Goal: Transaction & Acquisition: Purchase product/service

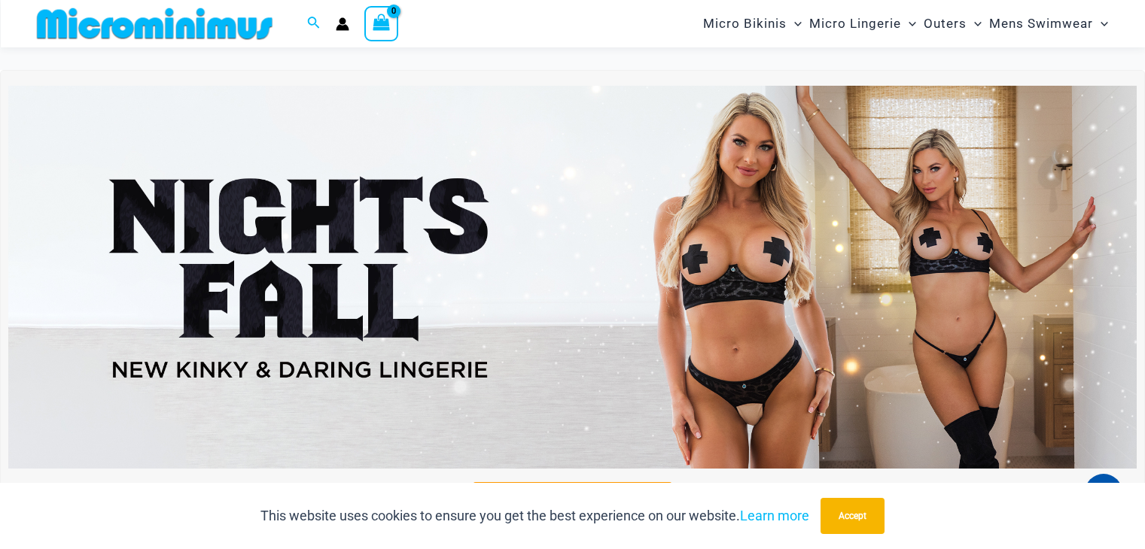
scroll to position [6192, 0]
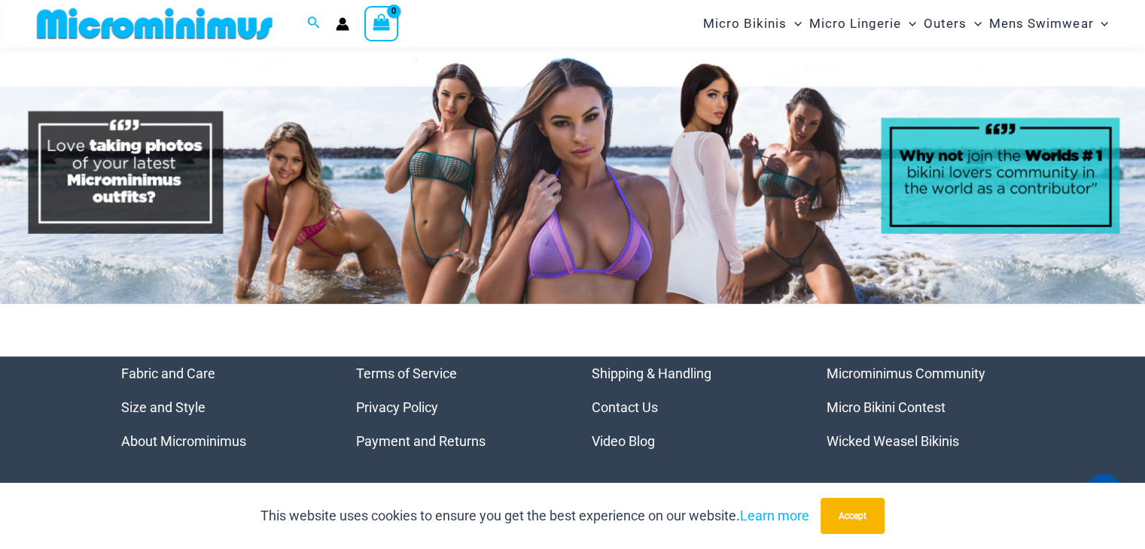
click at [123, 150] on img at bounding box center [572, 181] width 1145 height 246
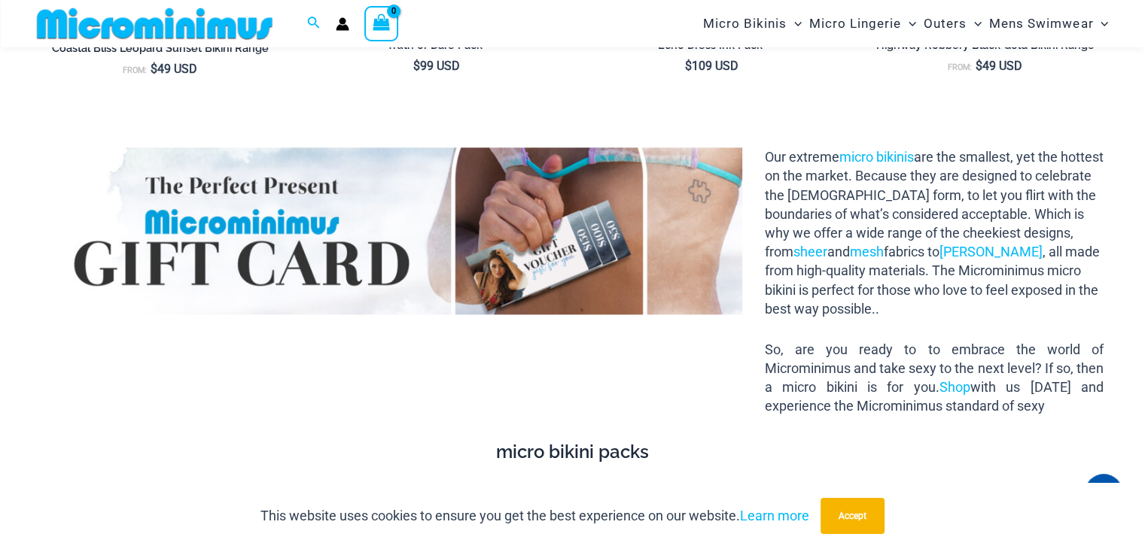
scroll to position [2108, 0]
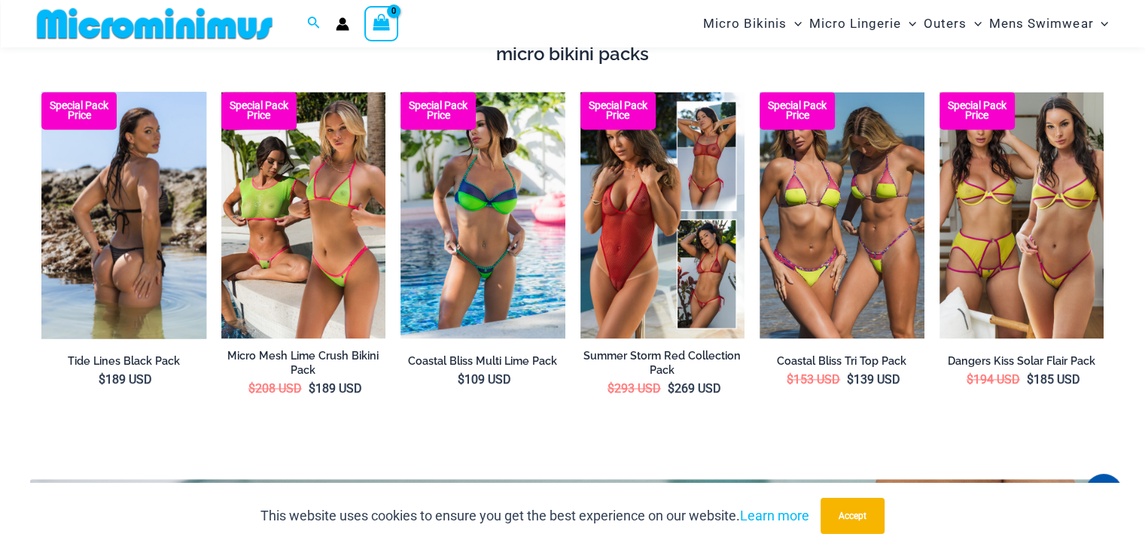
click at [104, 217] on img at bounding box center [123, 215] width 165 height 247
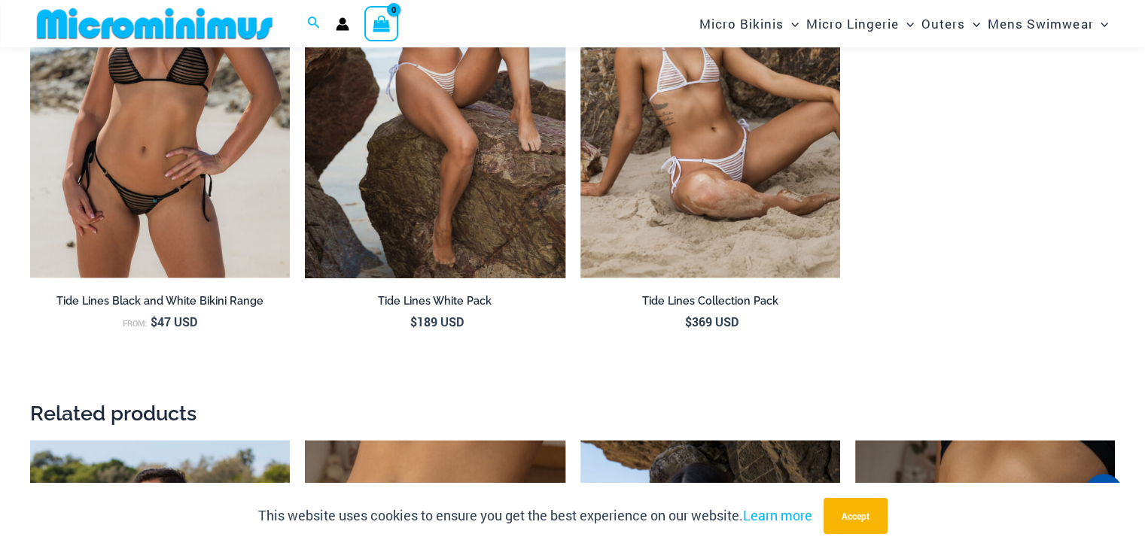
scroll to position [2684, 0]
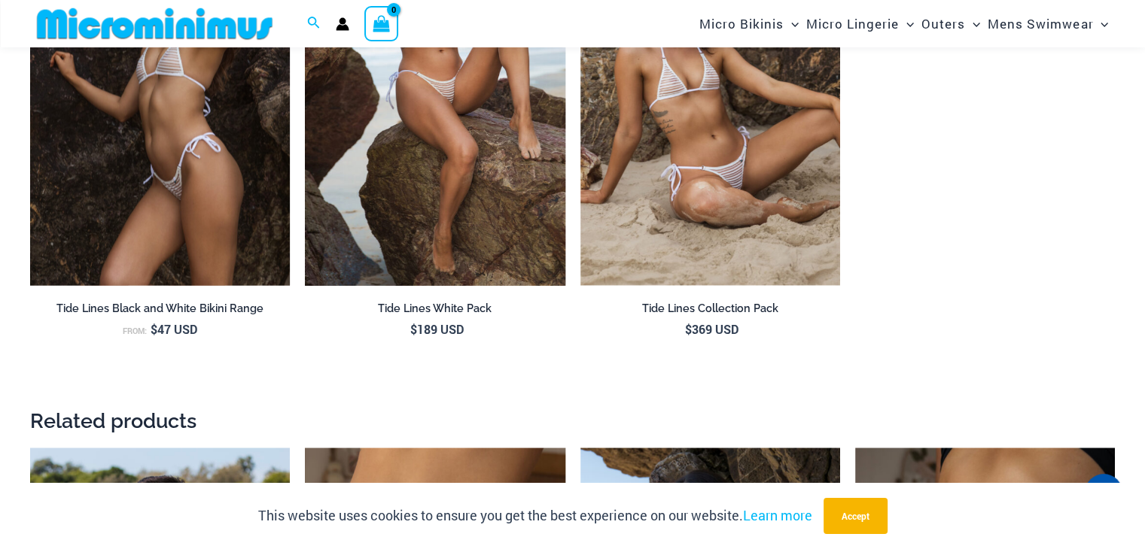
click at [151, 152] on img at bounding box center [160, 90] width 260 height 390
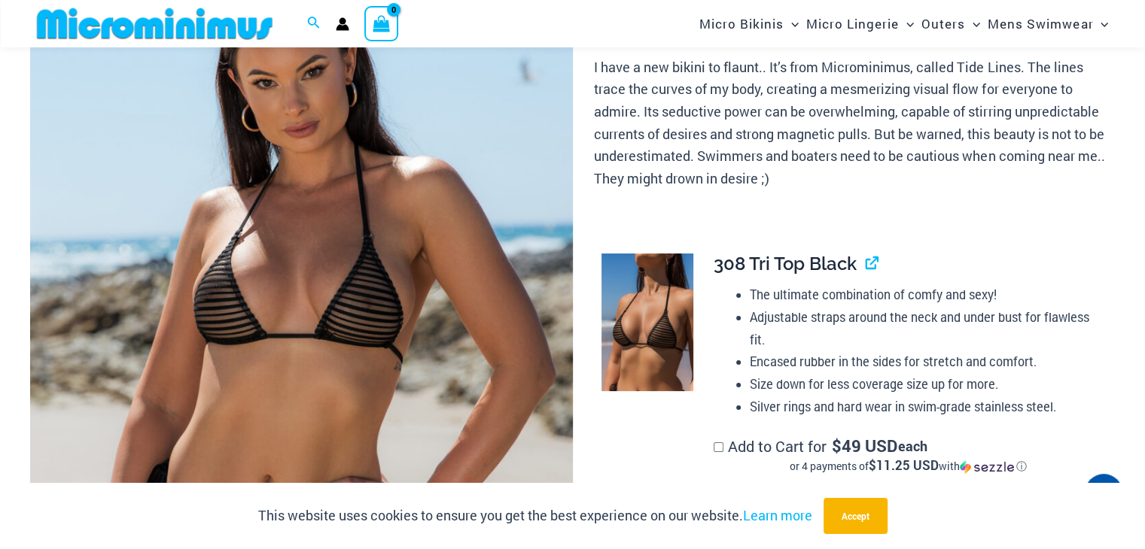
scroll to position [199, 0]
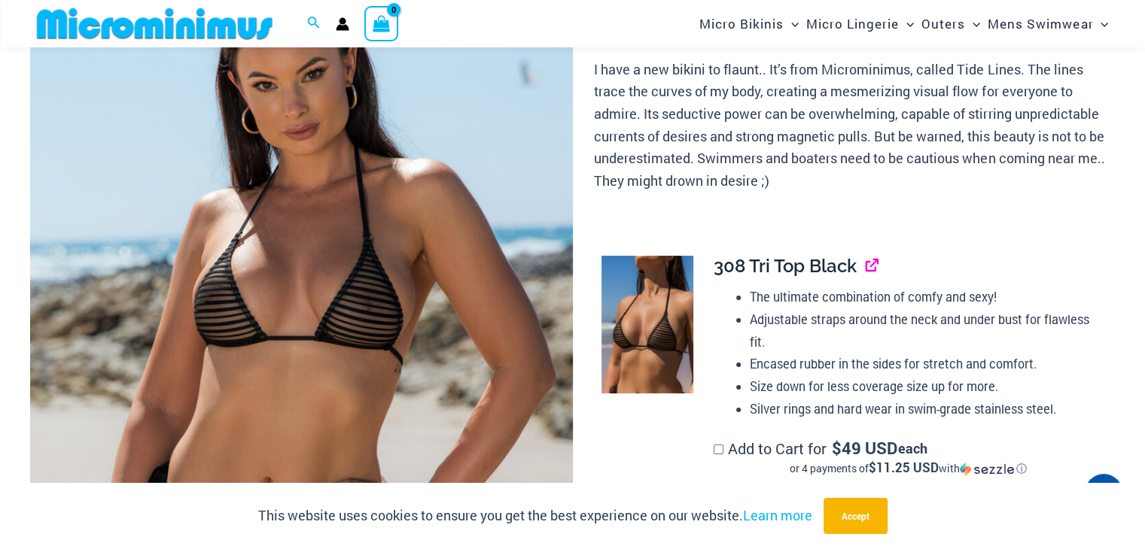
click at [865, 269] on link "View product" at bounding box center [865, 266] width 0 height 22
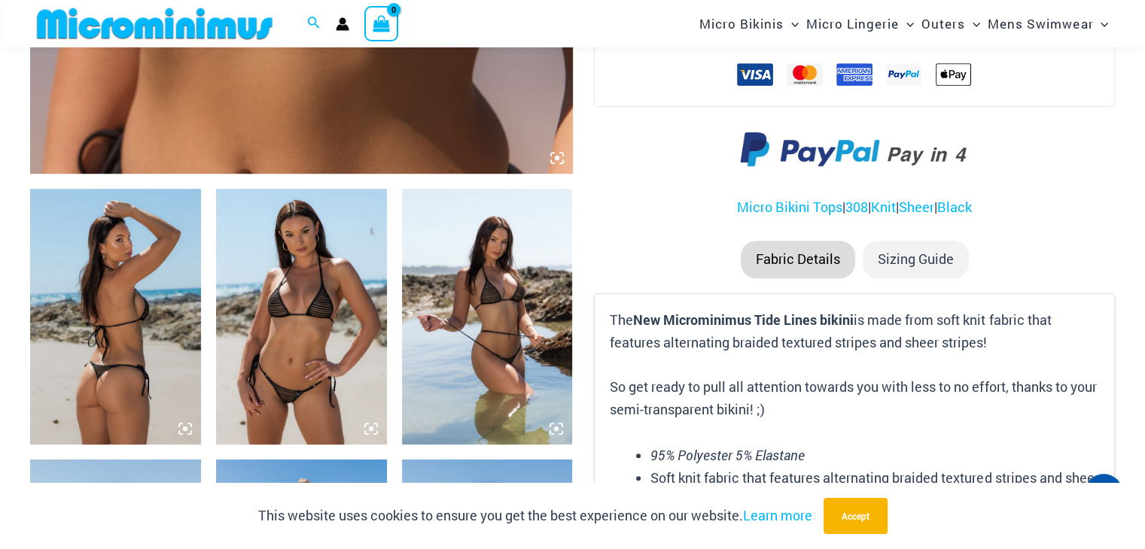
scroll to position [771, 0]
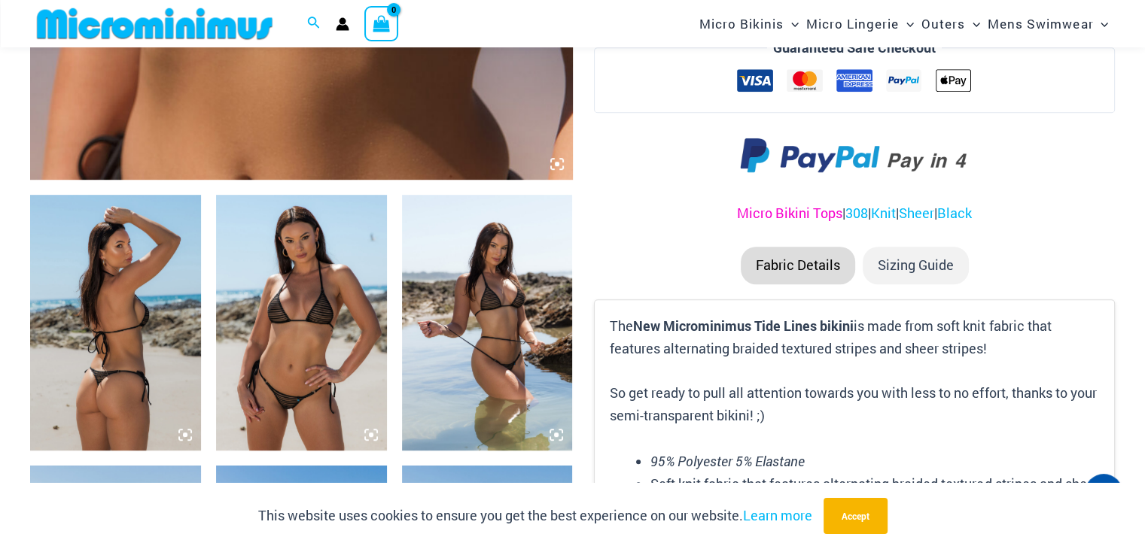
click at [746, 216] on link "Micro Bikini Tops" at bounding box center [789, 213] width 105 height 18
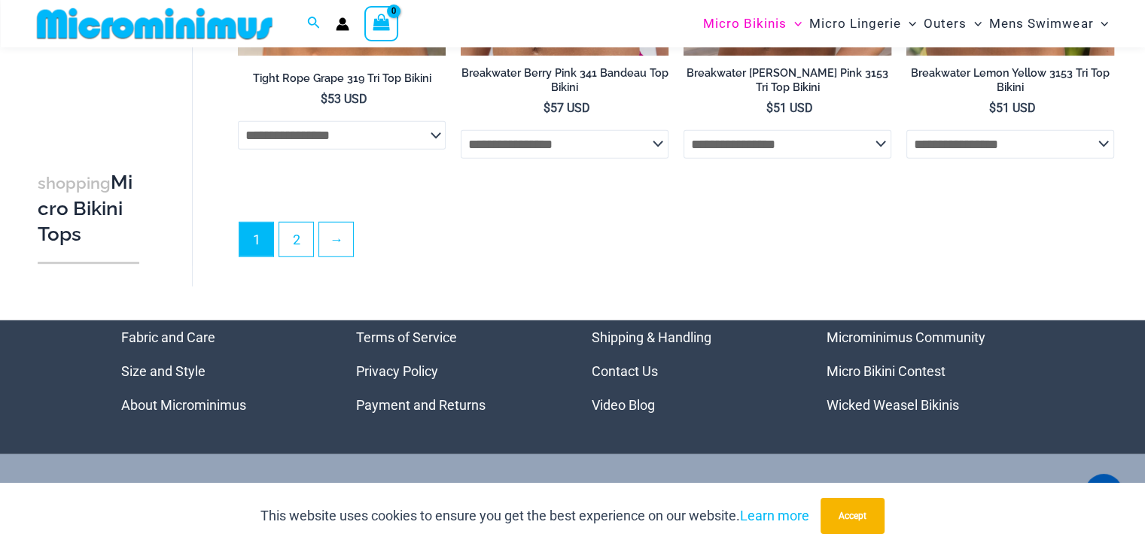
scroll to position [4103, 0]
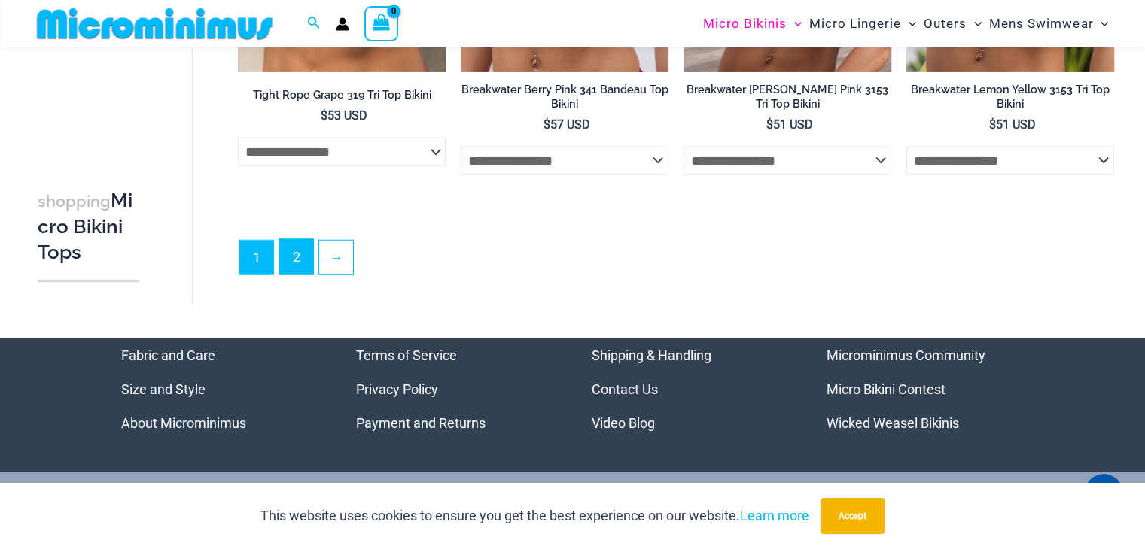
click at [297, 260] on link "2" at bounding box center [296, 256] width 34 height 35
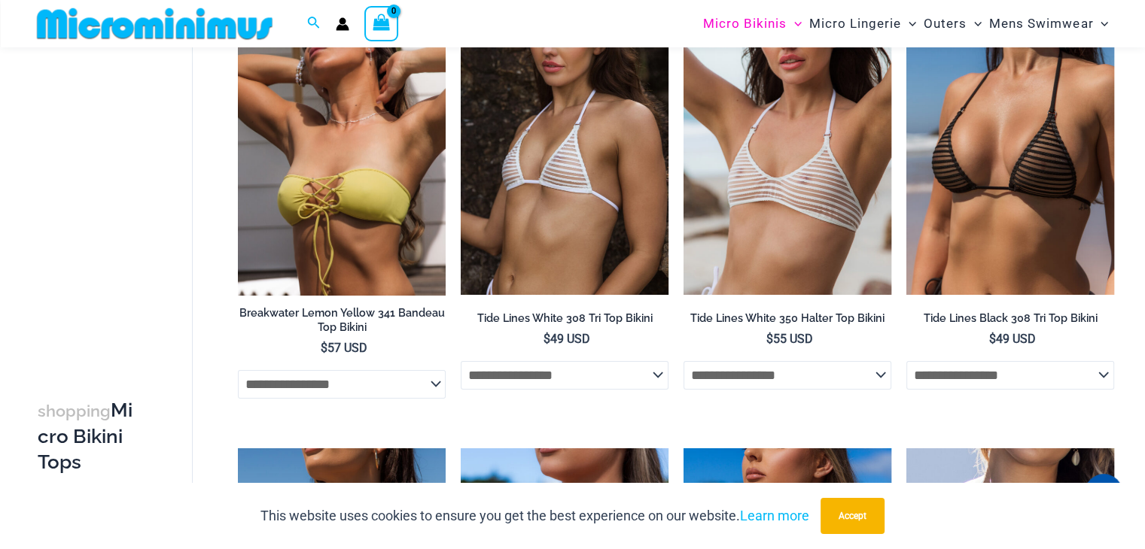
scroll to position [175, 0]
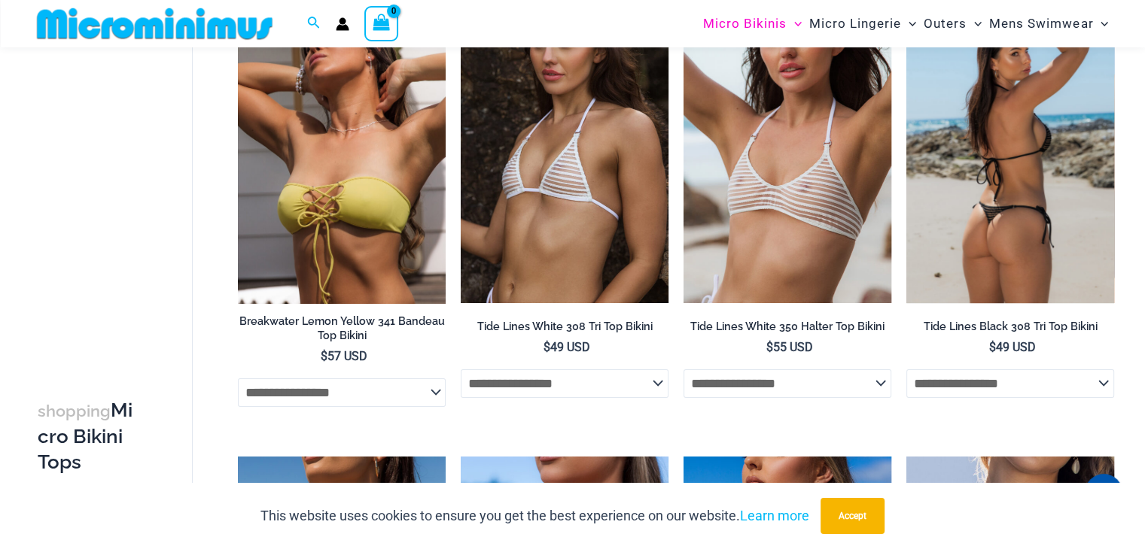
click at [975, 213] on img at bounding box center [1010, 148] width 208 height 312
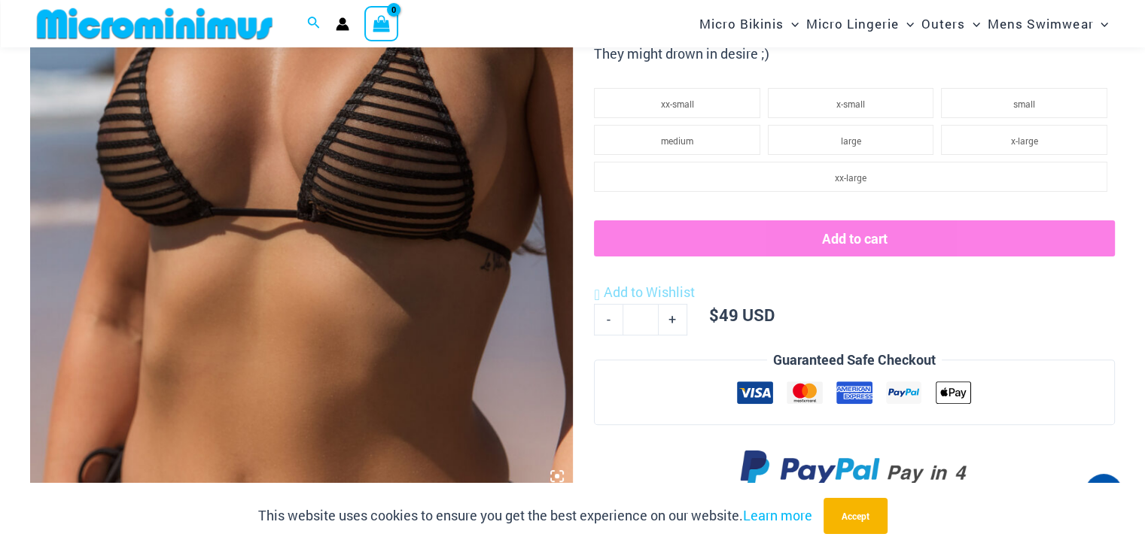
scroll to position [472, 0]
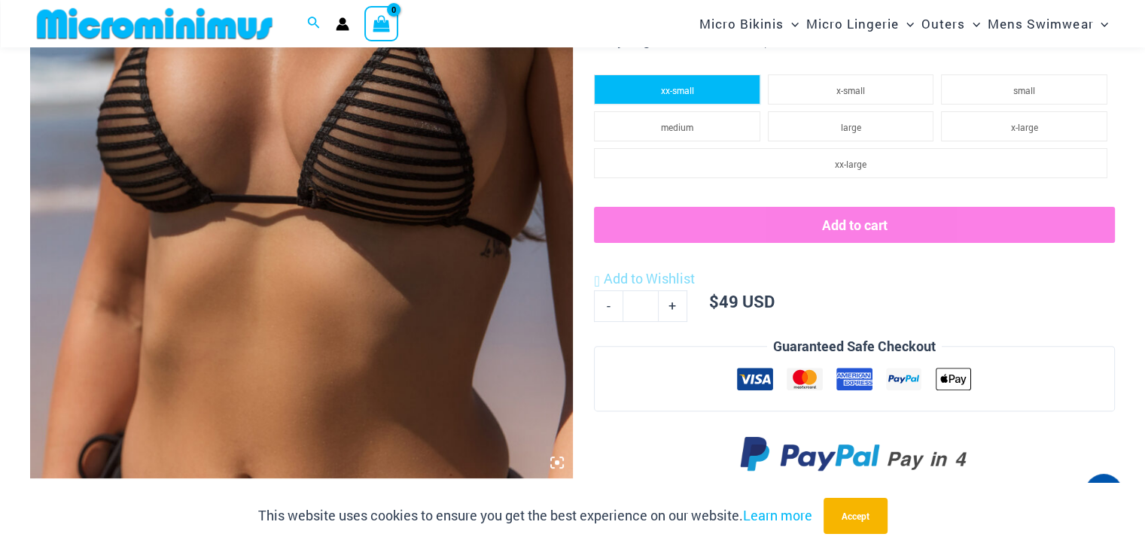
click at [698, 97] on li "xx-small" at bounding box center [677, 90] width 166 height 30
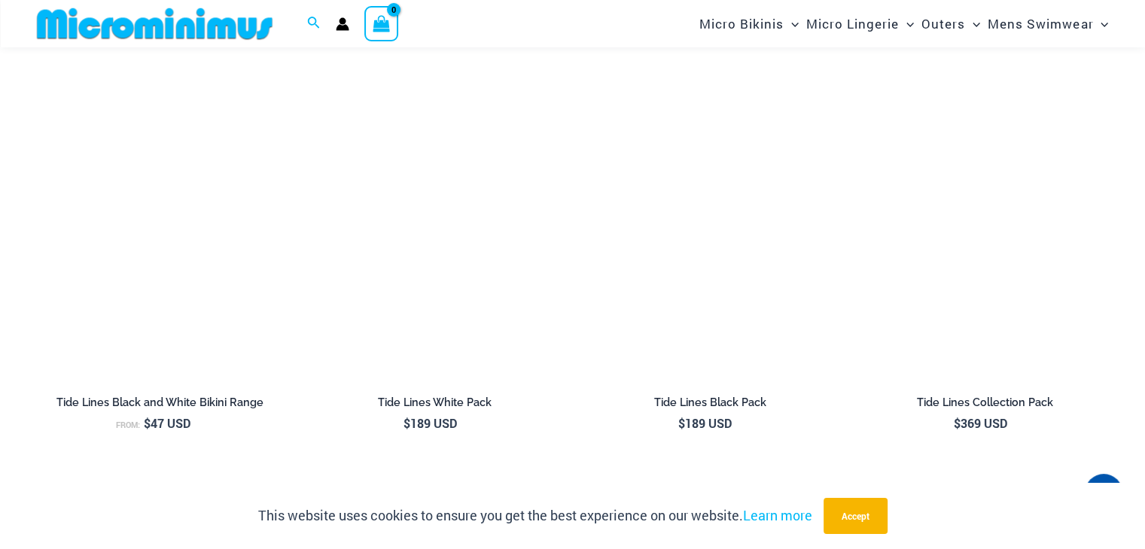
scroll to position [1580, 0]
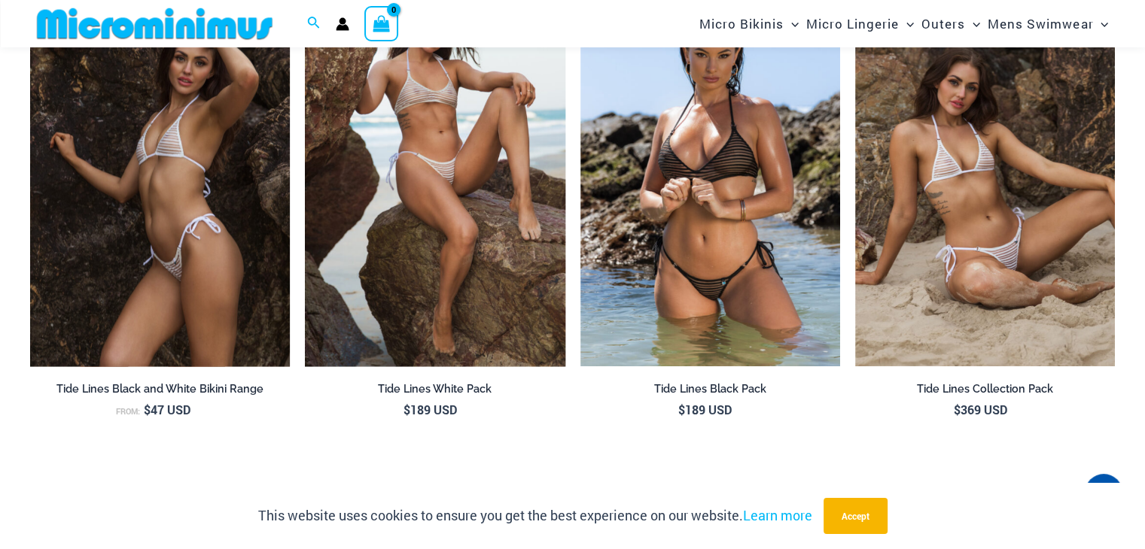
click at [208, 163] on img at bounding box center [160, 172] width 260 height 390
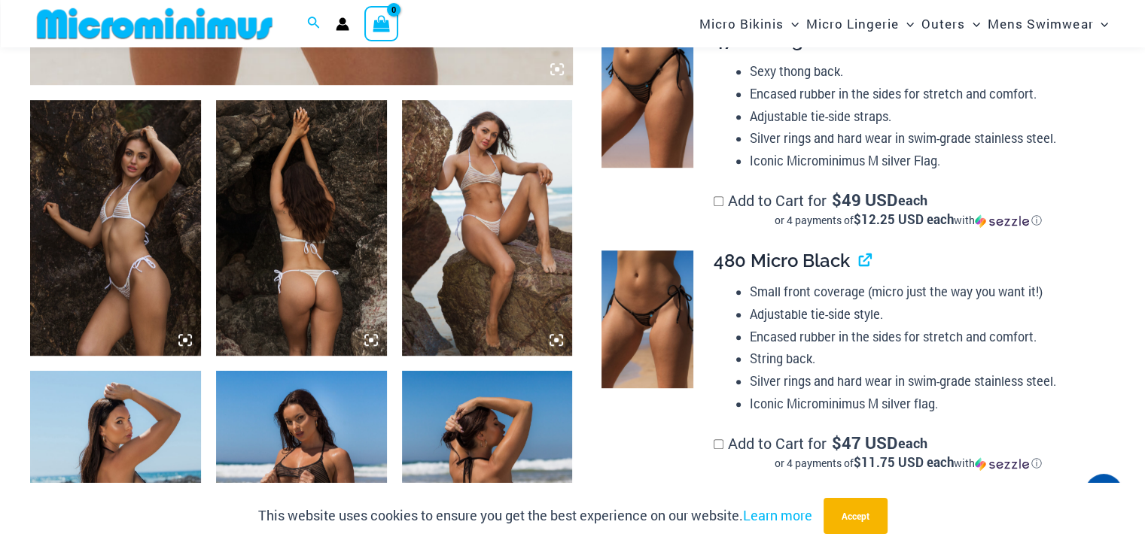
scroll to position [892, 0]
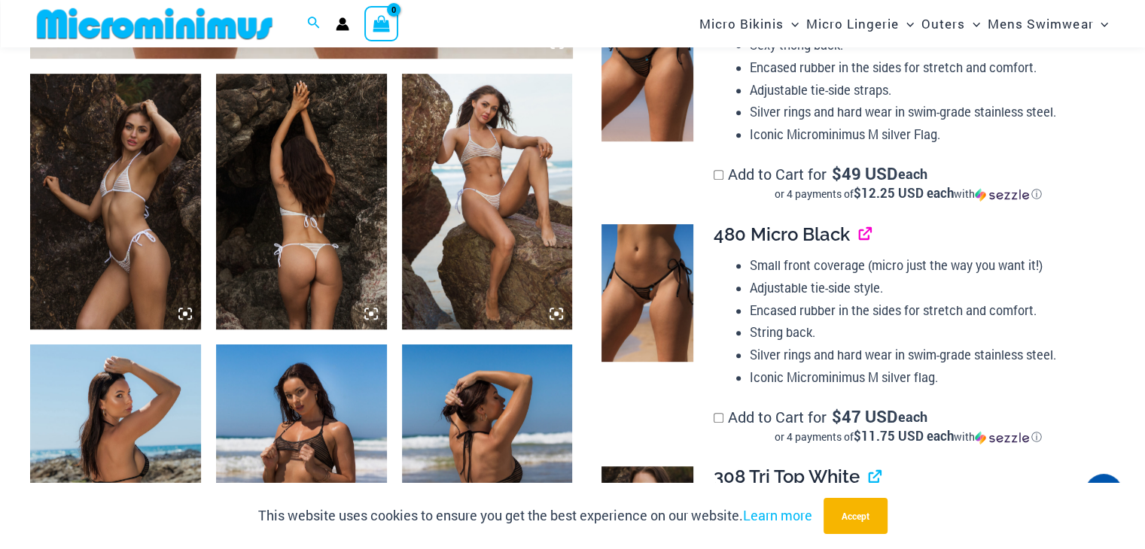
click at [859, 235] on link "View product" at bounding box center [859, 235] width 0 height 22
